Goal: Information Seeking & Learning: Learn about a topic

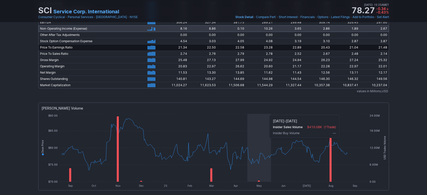
scroll to position [1071, 0]
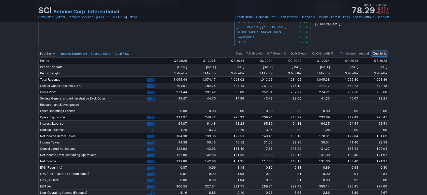
click at [366, 52] on span "Annual" at bounding box center [364, 53] width 10 height 5
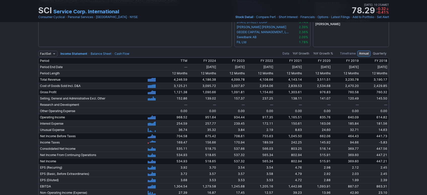
click at [386, 55] on span "Quarterly" at bounding box center [380, 53] width 14 height 5
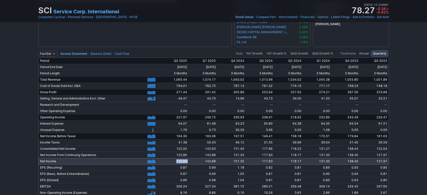
drag, startPoint x: 173, startPoint y: 161, endPoint x: 186, endPoint y: 160, distance: 13.4
click at [189, 158] on tr "Net Income [DATE] [DATE] [DATE] [DATE] [DATE] [DATE] [DATE] [DATE] 0 20 40 60 8…" at bounding box center [213, 161] width 351 height 6
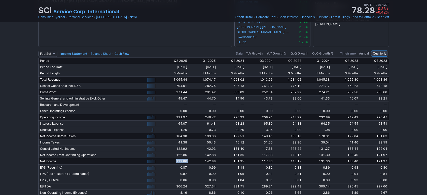
click at [107, 54] on link "Balance Sheet" at bounding box center [101, 54] width 21 height 4
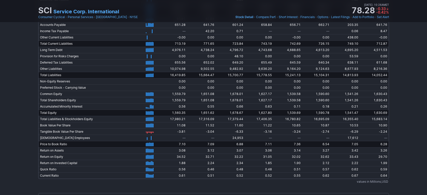
scroll to position [1235, 0]
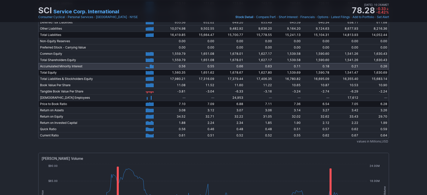
drag, startPoint x: 178, startPoint y: 80, endPoint x: 180, endPoint y: 65, distance: 14.2
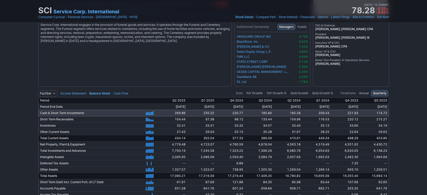
scroll to position [1071, 0]
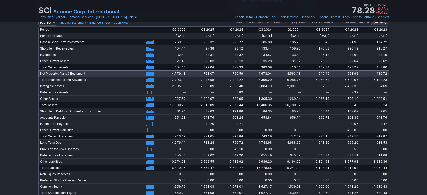
drag, startPoint x: 174, startPoint y: 94, endPoint x: 174, endPoint y: 100, distance: 5.5
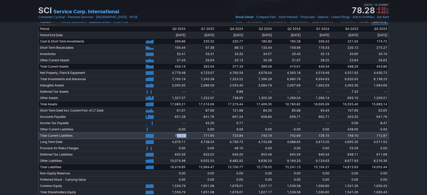
drag, startPoint x: 176, startPoint y: 134, endPoint x: 187, endPoint y: 135, distance: 11.1
click at [187, 135] on tr "Total Current Liabilities [DATE] [DATE] [DATE] [DATE] [DATE] [DATE] [DATE] [DAT…" at bounding box center [213, 136] width 351 height 6
click at [183, 134] on span "713.19" at bounding box center [180, 136] width 11 height 4
drag, startPoint x: 184, startPoint y: 133, endPoint x: 174, endPoint y: 134, distance: 10.9
click at [174, 134] on td "713.19" at bounding box center [172, 136] width 29 height 6
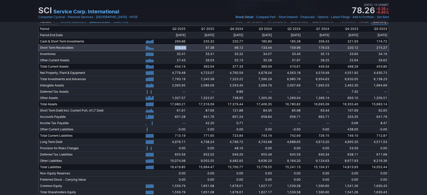
drag, startPoint x: 170, startPoint y: 48, endPoint x: 185, endPoint y: 48, distance: 15.6
click at [186, 47] on tr "Short Term Receivables [DATE] [DATE] [DATE] [DATE] [DATE] [DATE] [DATE] [DATE] …" at bounding box center [213, 48] width 351 height 6
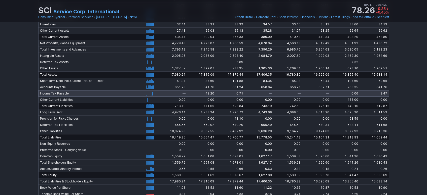
drag, startPoint x: 174, startPoint y: 111, endPoint x: 174, endPoint y: 116, distance: 4.8
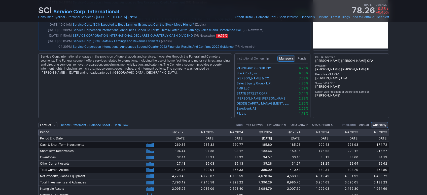
scroll to position [992, 0]
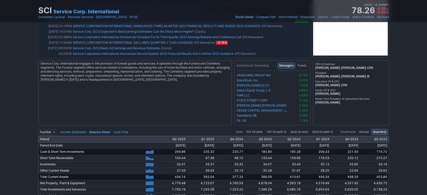
drag, startPoint x: 169, startPoint y: 139, endPoint x: 173, endPoint y: 139, distance: 4.0
click at [172, 139] on td "Q2 2025" at bounding box center [172, 139] width 29 height 6
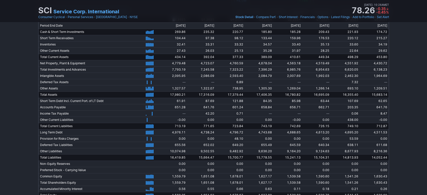
scroll to position [948, 0]
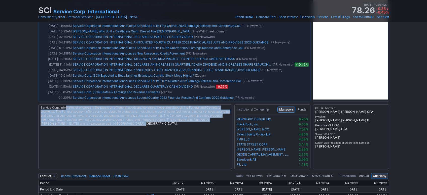
drag, startPoint x: 66, startPoint y: 108, endPoint x: 141, endPoint y: 123, distance: 75.9
click at [141, 123] on div "Service Corp. International engages in the provision of funeral goods and servi…" at bounding box center [135, 136] width 194 height 65
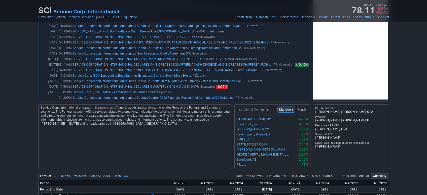
click at [138, 143] on div "Service Corp. International engages in the provision of funeral goods and servi…" at bounding box center [135, 136] width 194 height 65
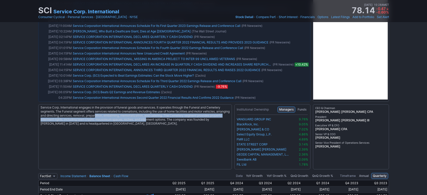
drag, startPoint x: 110, startPoint y: 113, endPoint x: 161, endPoint y: 117, distance: 51.3
click at [161, 117] on div "Service Corp. International engages in the provision of funeral goods and servi…" at bounding box center [135, 136] width 194 height 65
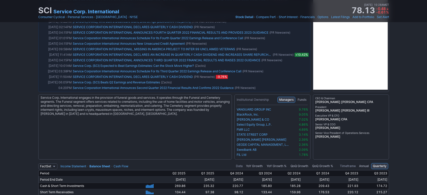
drag, startPoint x: 365, startPoint y: 116, endPoint x: 365, endPoint y: 120, distance: 3.8
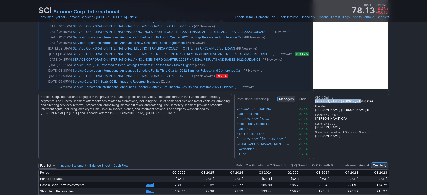
drag, startPoint x: 355, startPoint y: 100, endPoint x: 315, endPoint y: 102, distance: 40.1
click at [315, 102] on div "CEO & Chairman [PERSON_NAME] [PERSON_NAME] CPA President [PERSON_NAME] [PERSON_…" at bounding box center [351, 126] width 76 height 65
